Goal: Find specific page/section: Find specific page/section

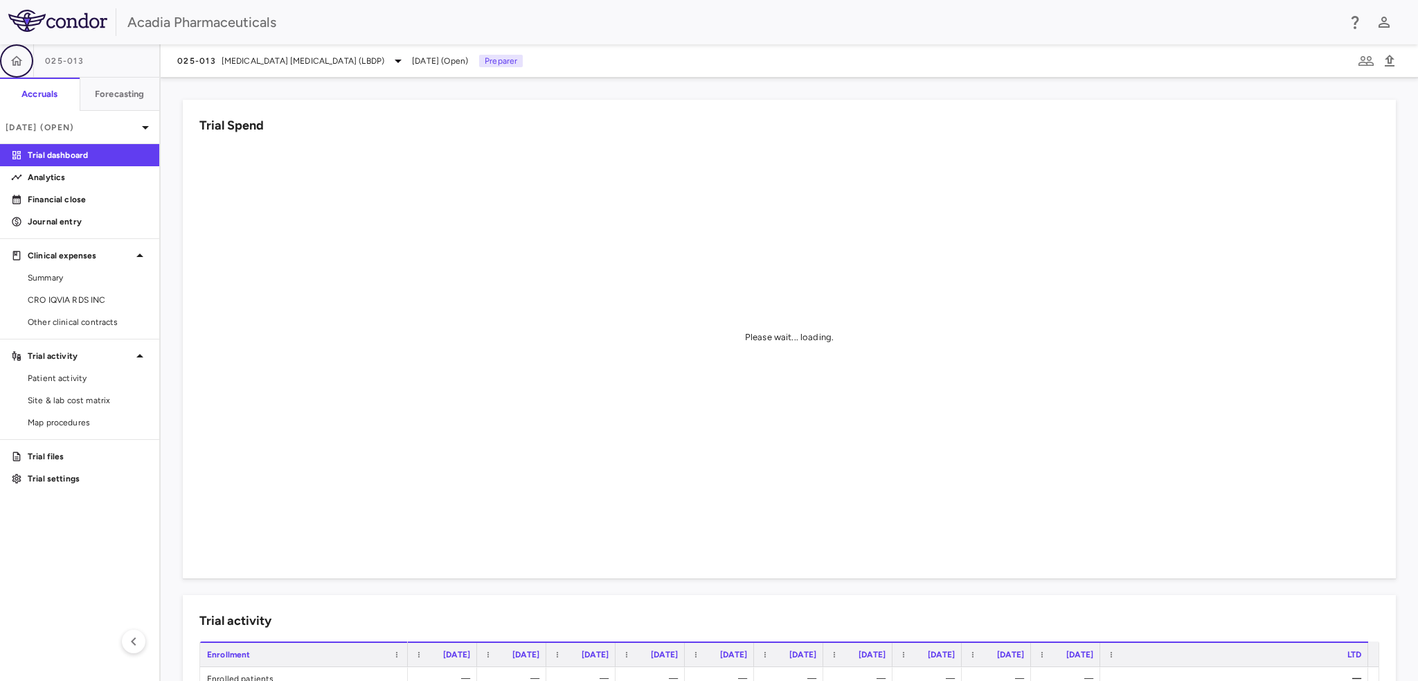
click at [10, 60] on icon "button" at bounding box center [17, 61] width 14 height 14
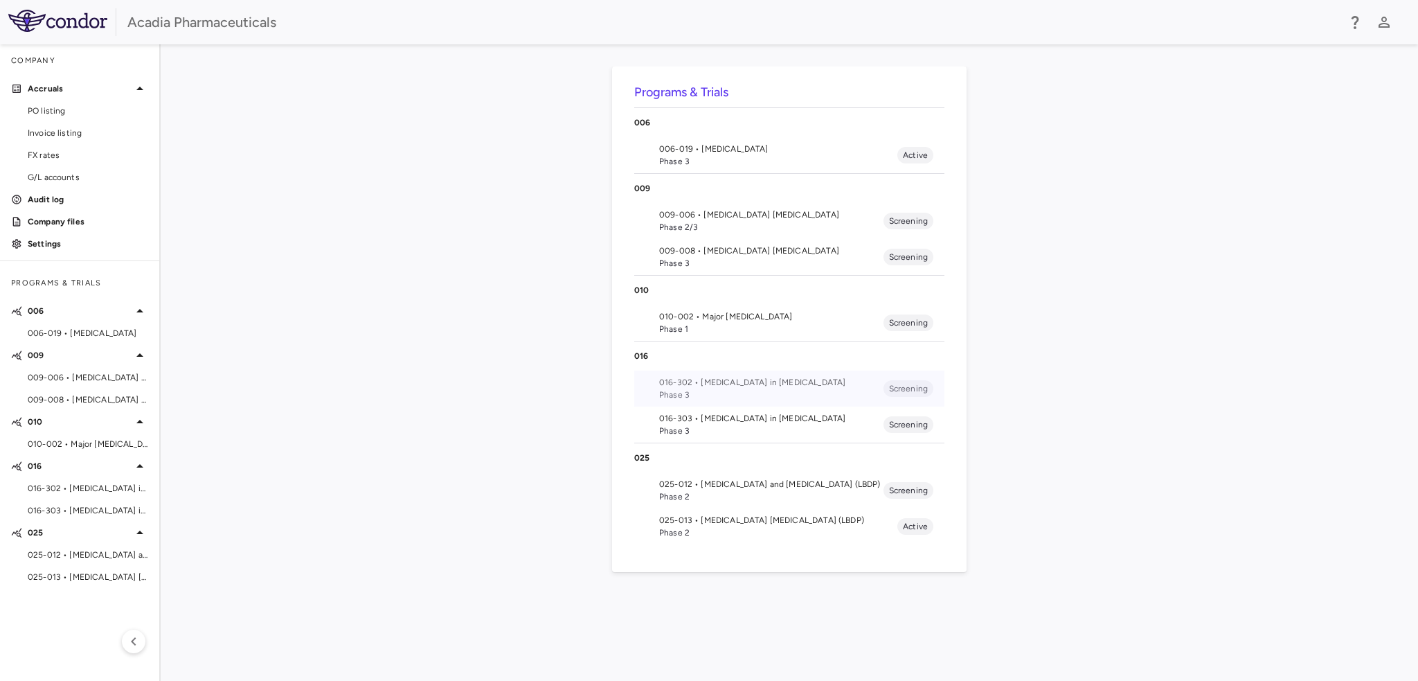
click at [751, 384] on span "016-302 • [MEDICAL_DATA] in [MEDICAL_DATA]" at bounding box center [771, 382] width 224 height 12
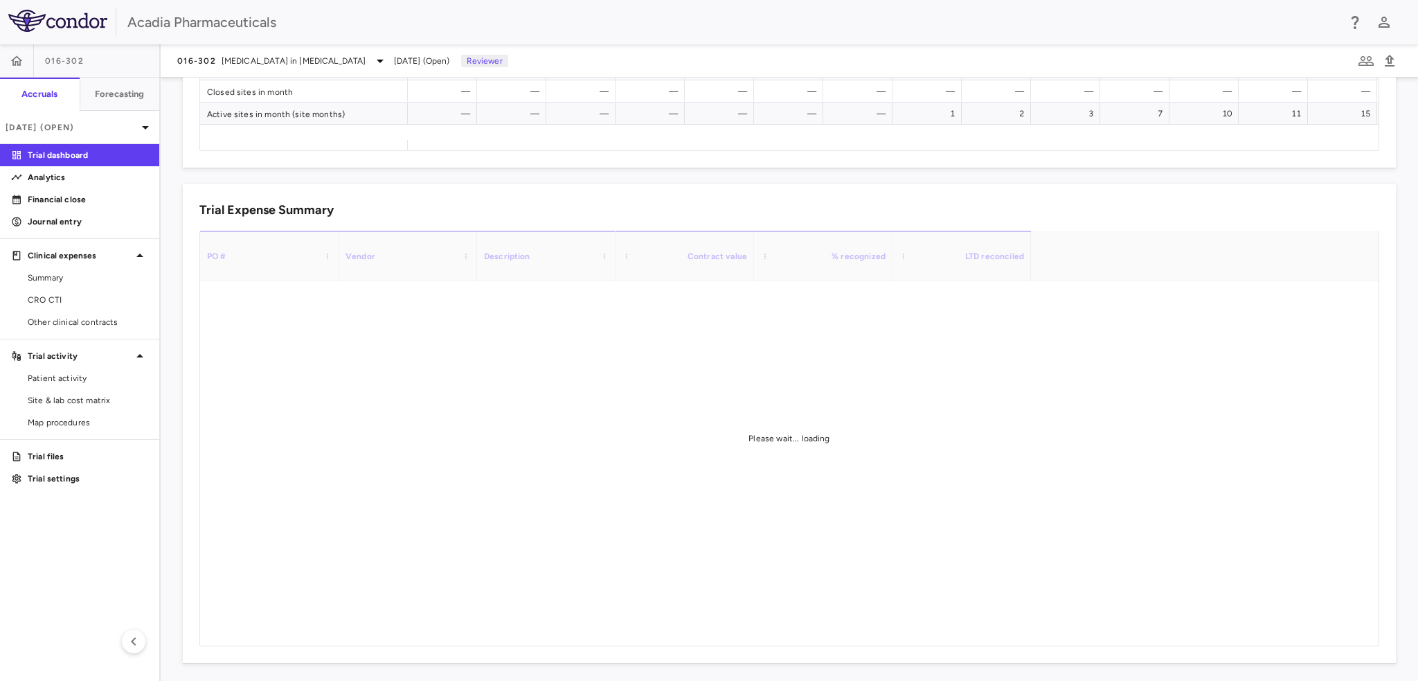
scroll to position [802, 0]
click at [100, 298] on span "CRO CTI" at bounding box center [88, 300] width 120 height 12
